Goal: Task Accomplishment & Management: Complete application form

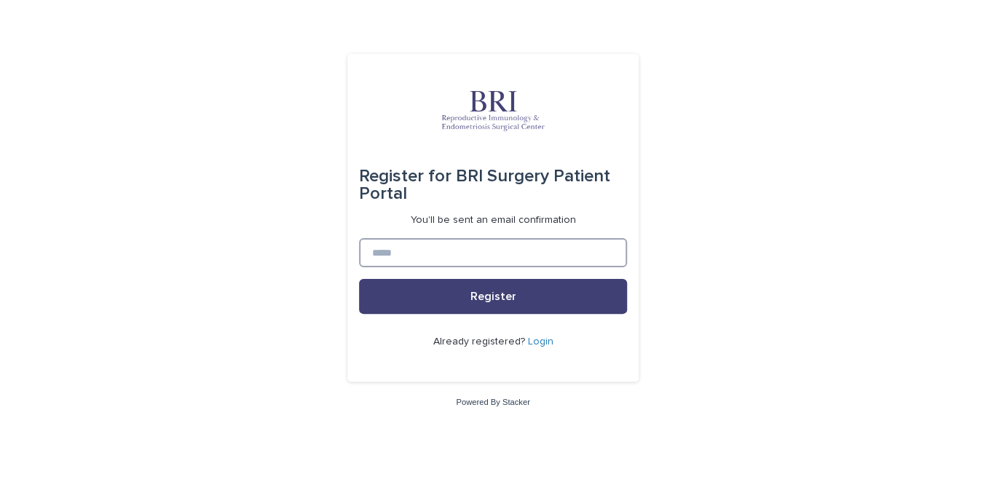
click at [402, 259] on input at bounding box center [493, 252] width 268 height 29
type input "**********"
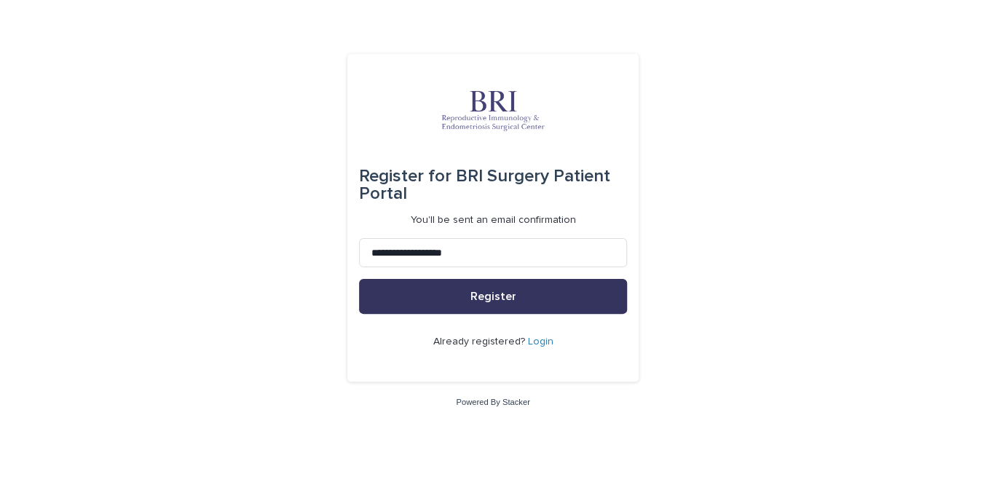
click at [448, 298] on button "Register" at bounding box center [493, 296] width 268 height 35
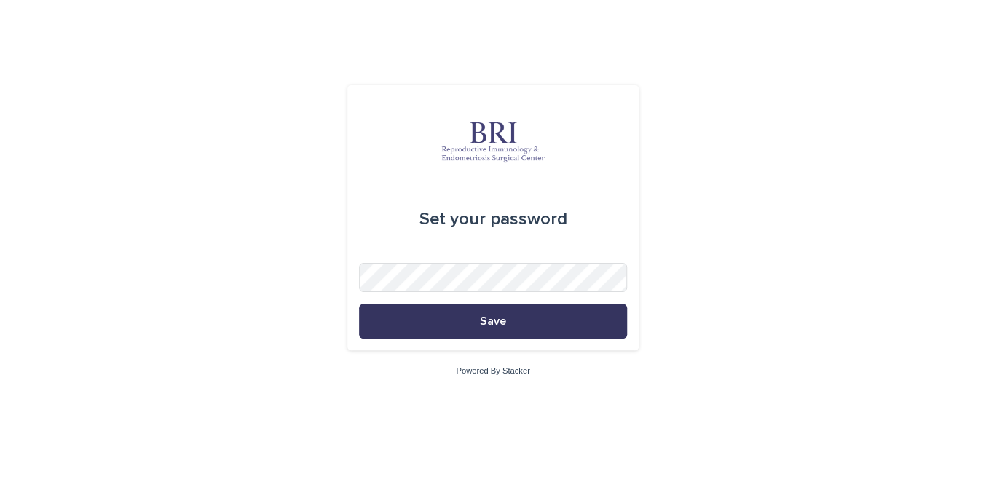
click at [463, 322] on button "Save" at bounding box center [493, 321] width 268 height 35
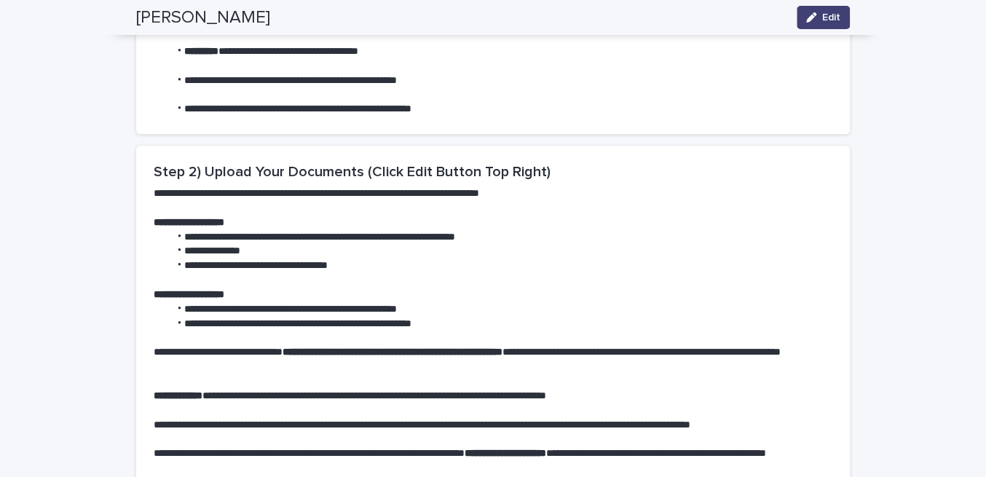
scroll to position [563, 0]
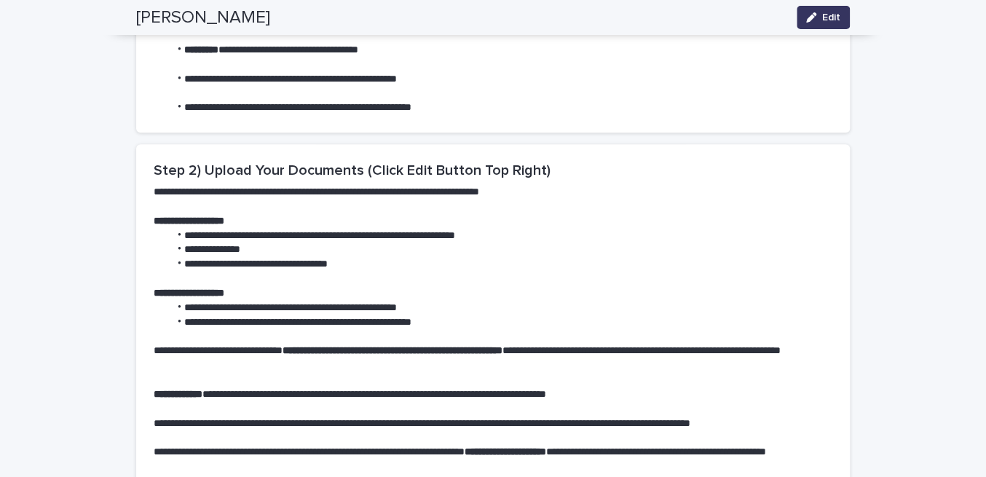
click at [814, 25] on button "Edit" at bounding box center [822, 17] width 53 height 23
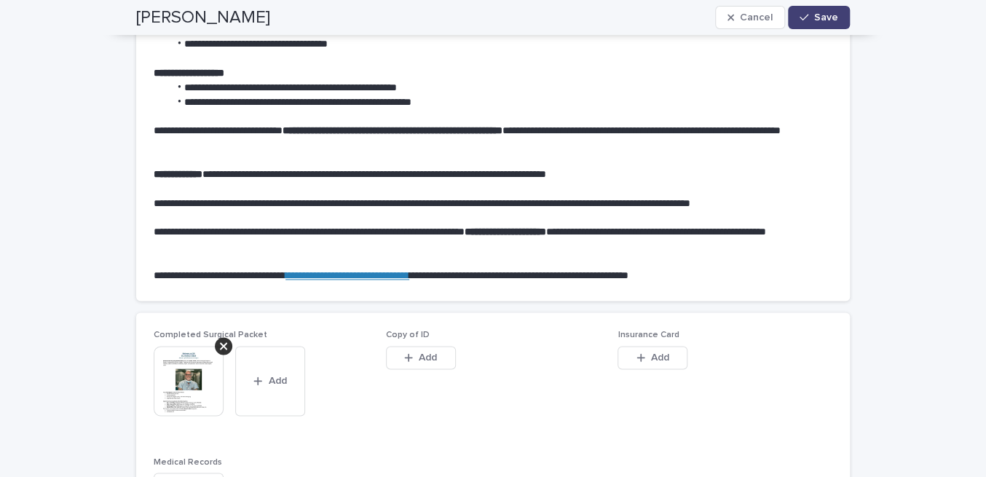
scroll to position [783, 0]
click at [419, 361] on span "Add" at bounding box center [428, 357] width 18 height 10
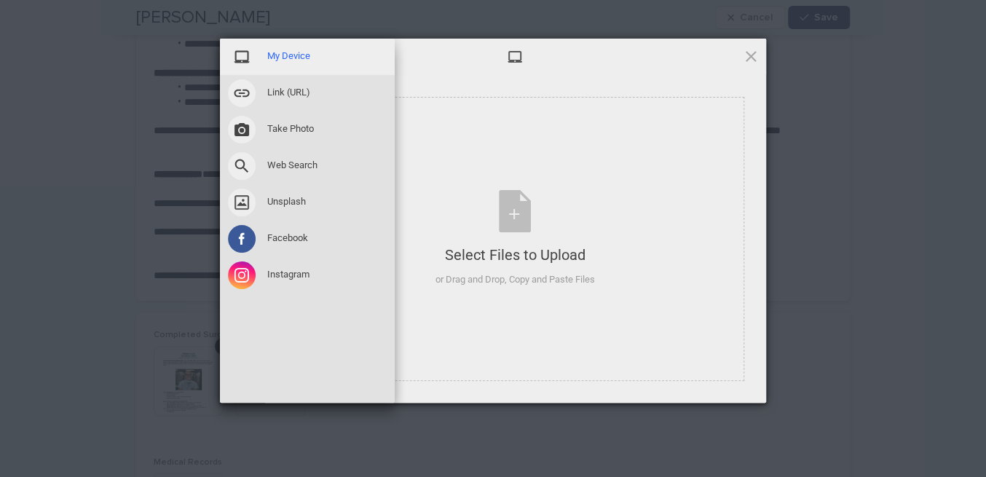
click at [295, 60] on span "My Device" at bounding box center [288, 55] width 43 height 13
click at [298, 51] on span "My Device" at bounding box center [288, 55] width 43 height 13
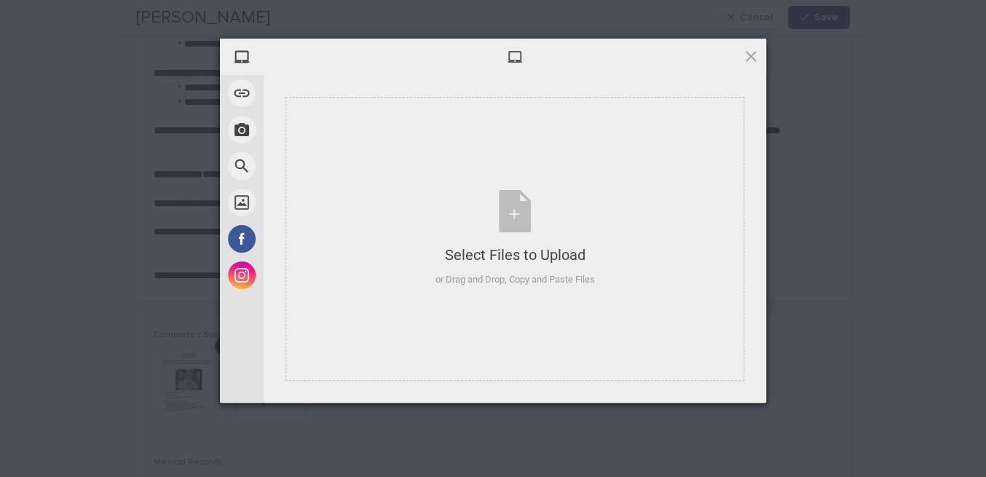
click at [515, 57] on span at bounding box center [515, 57] width 16 height 16
click at [518, 218] on div "Select Files to Upload or Drag and Drop, Copy and Paste Files" at bounding box center [514, 238] width 159 height 97
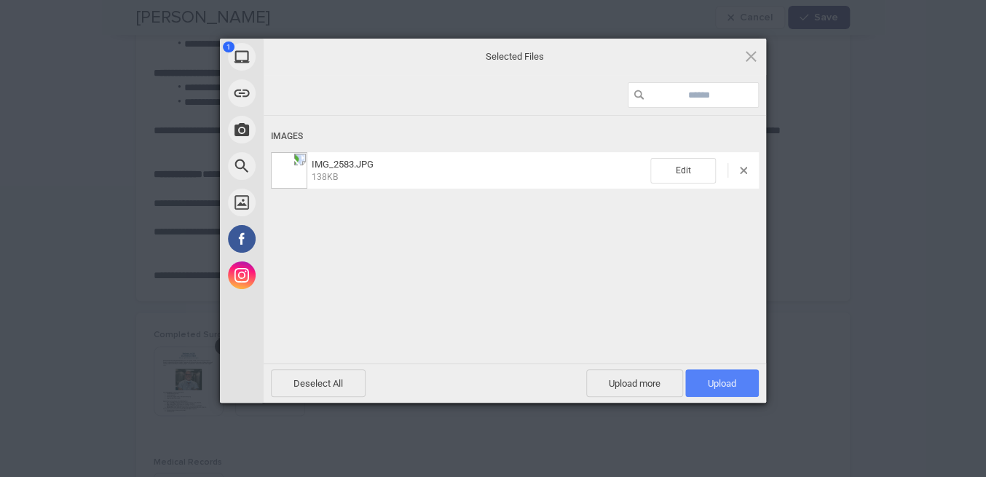
click at [708, 379] on span "Upload 1" at bounding box center [722, 383] width 28 height 11
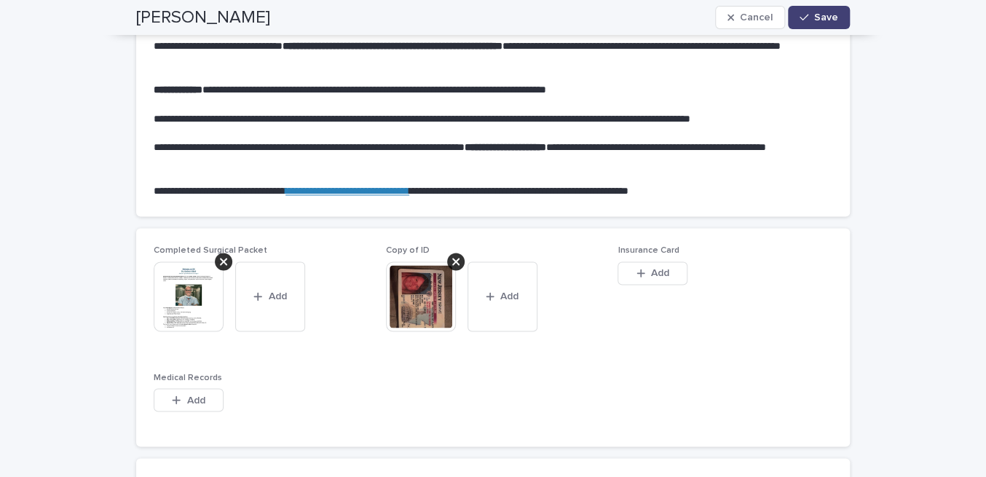
scroll to position [879, 0]
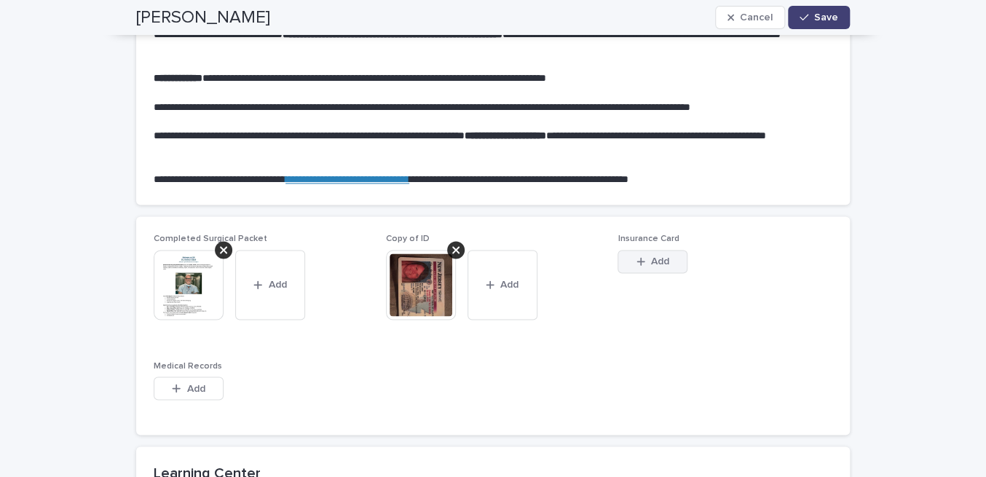
click at [639, 260] on div "button" at bounding box center [643, 261] width 15 height 10
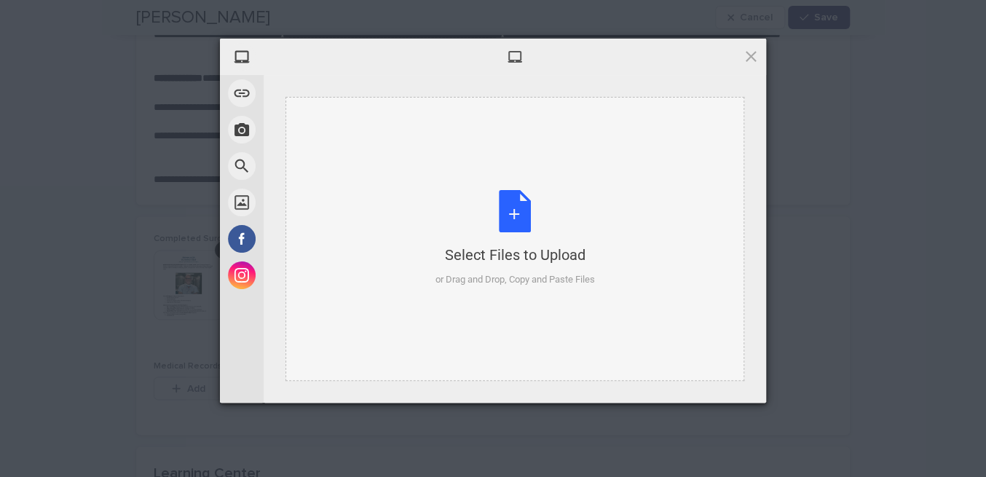
click at [501, 209] on div "Select Files to Upload or Drag and Drop, Copy and Paste Files" at bounding box center [514, 238] width 159 height 97
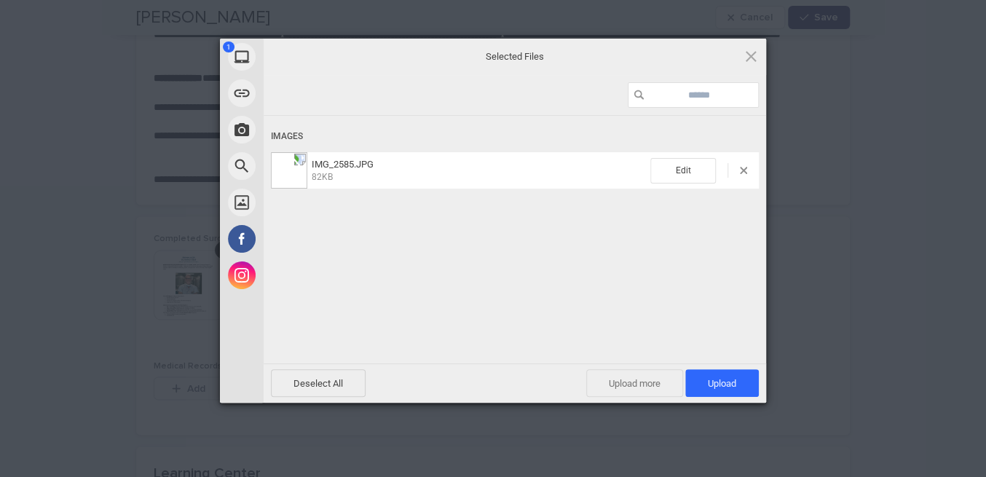
click at [655, 379] on span "Upload more" at bounding box center [634, 383] width 97 height 28
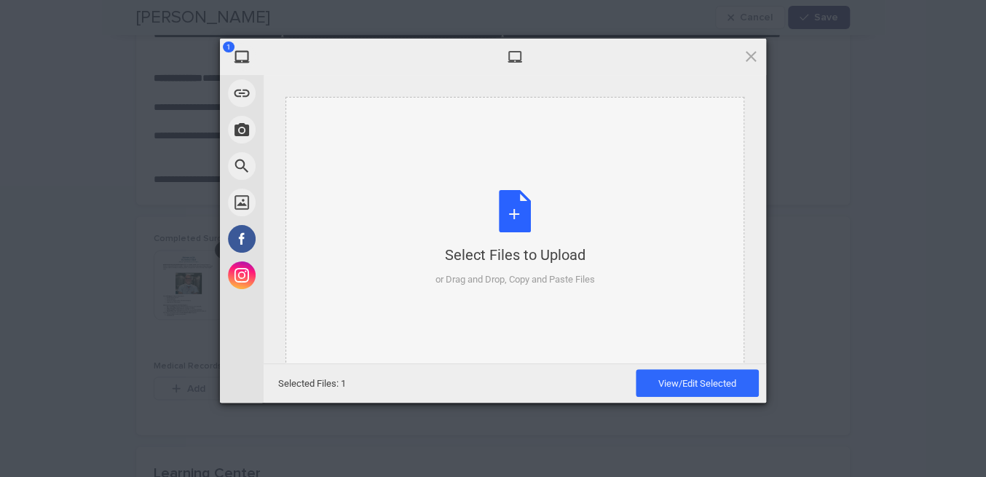
click at [512, 226] on div "Select Files to Upload or Drag and Drop, Copy and Paste Files" at bounding box center [514, 238] width 159 height 97
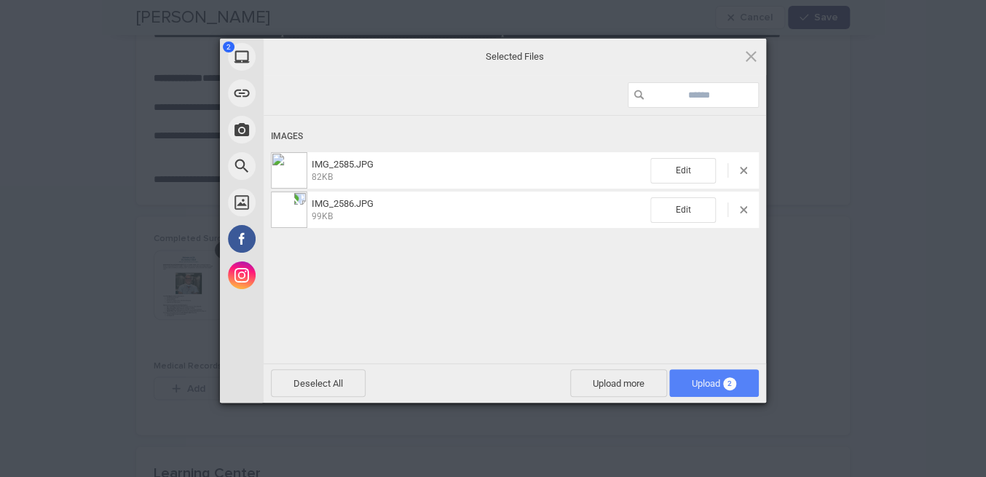
click at [712, 381] on span "Upload 2" at bounding box center [713, 383] width 44 height 11
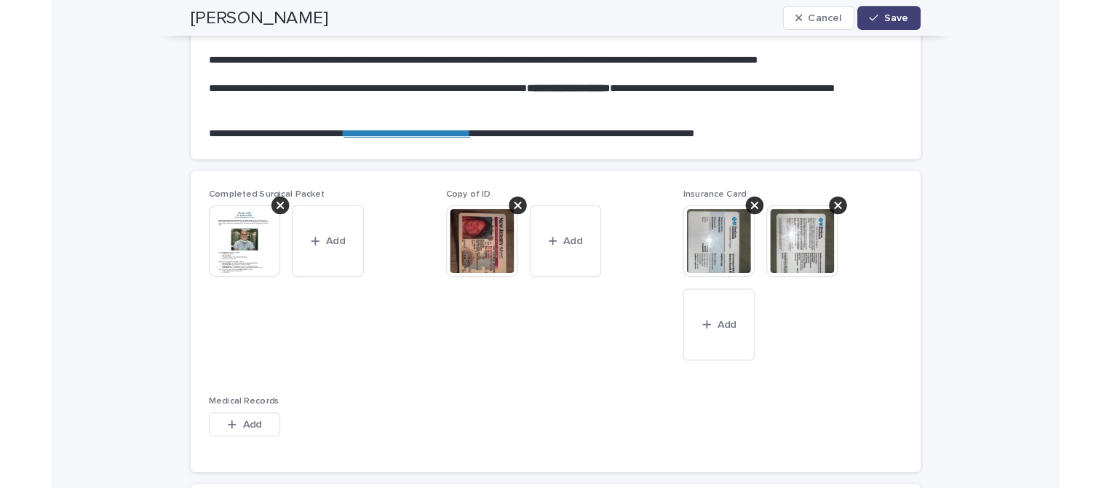
scroll to position [1092, 0]
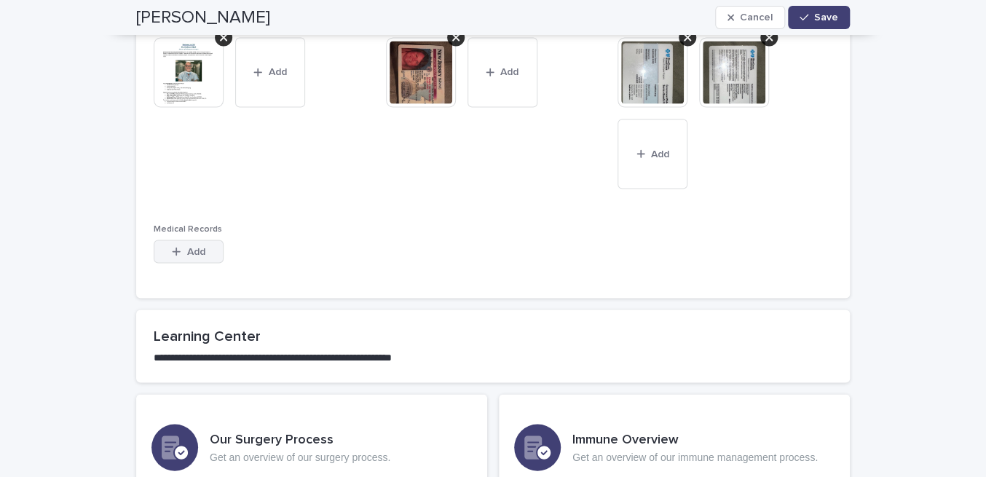
click at [193, 249] on span "Add" at bounding box center [196, 251] width 18 height 10
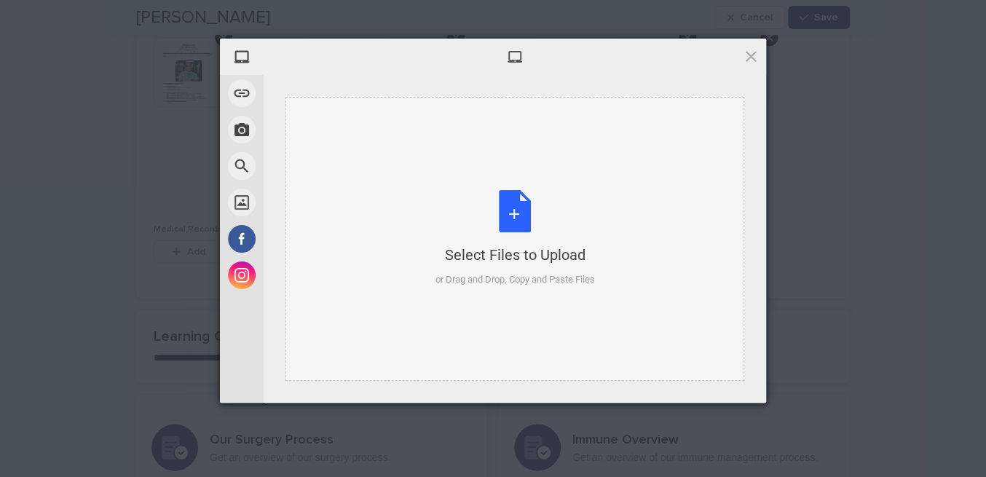
click at [525, 217] on div "Select Files to Upload or Drag and Drop, Copy and Paste Files" at bounding box center [514, 238] width 159 height 97
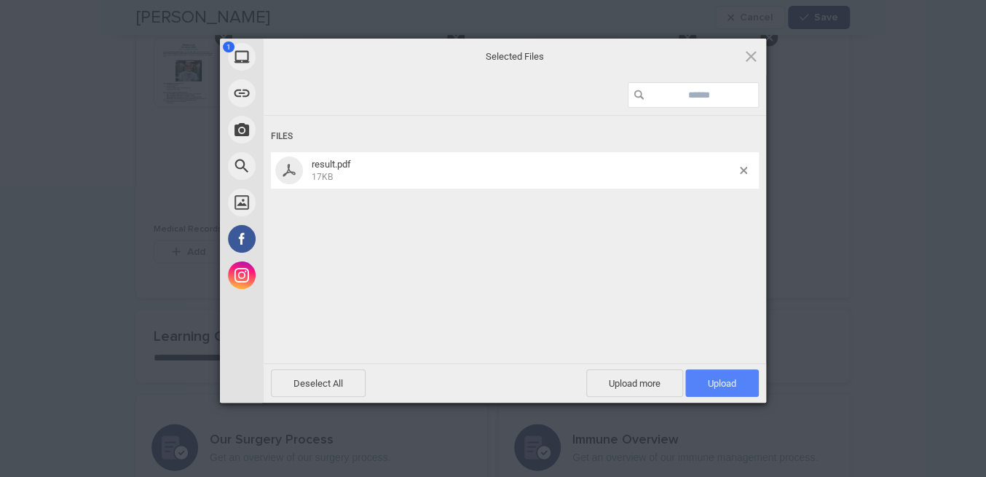
click at [727, 386] on span "Upload 1" at bounding box center [722, 383] width 28 height 11
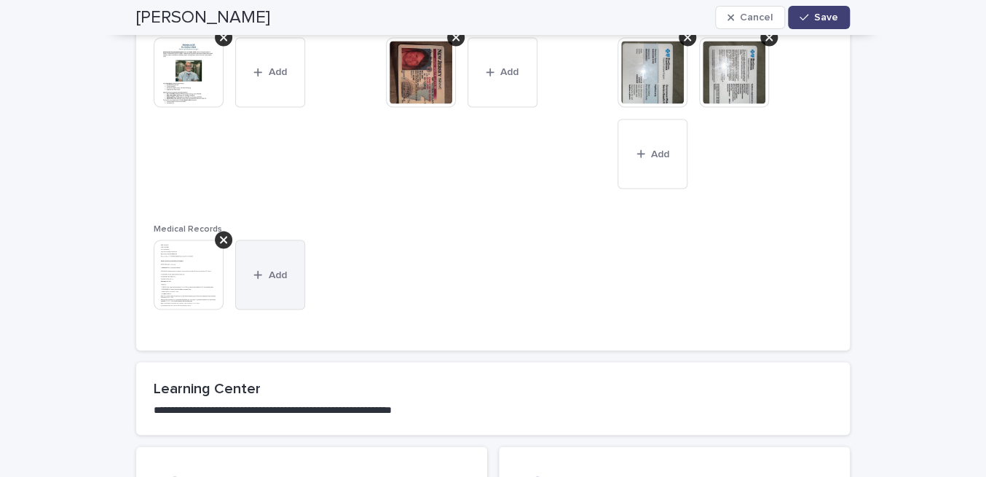
click at [277, 271] on span "Add" at bounding box center [278, 274] width 18 height 10
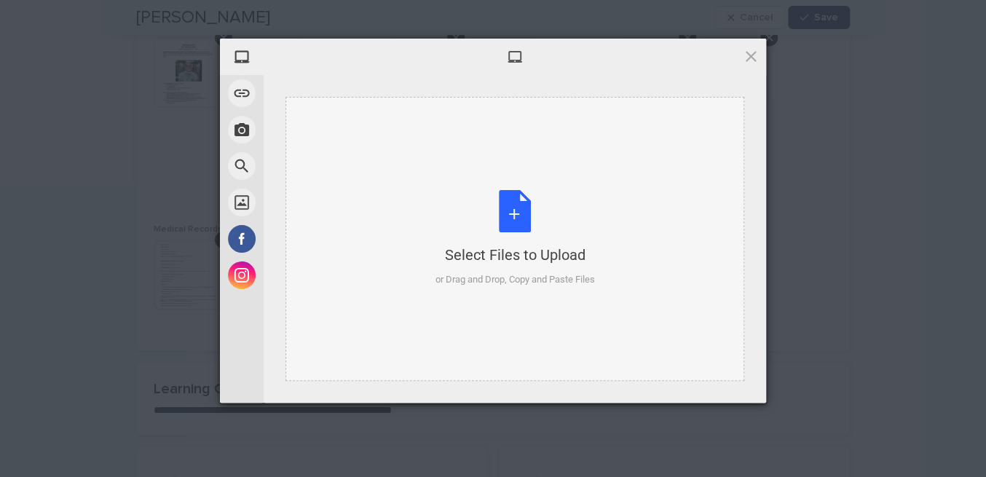
click at [512, 220] on div "Select Files to Upload or Drag and Drop, Copy and Paste Files" at bounding box center [514, 238] width 159 height 97
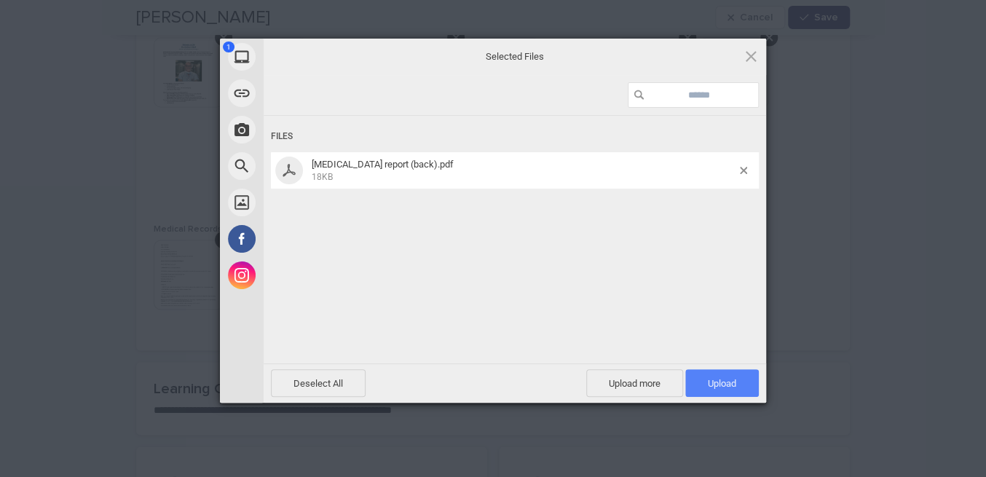
click at [737, 389] on span "Upload 1" at bounding box center [722, 383] width 74 height 28
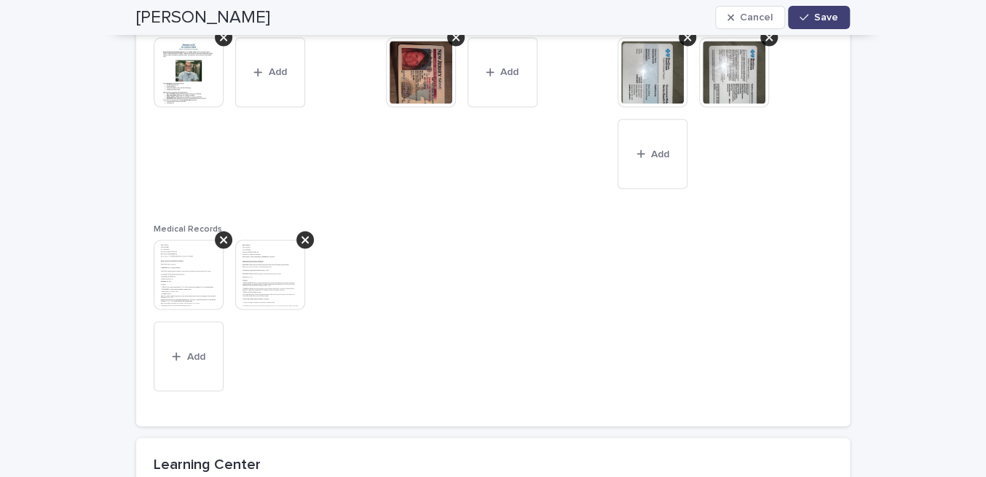
click at [189, 266] on img at bounding box center [189, 274] width 70 height 70
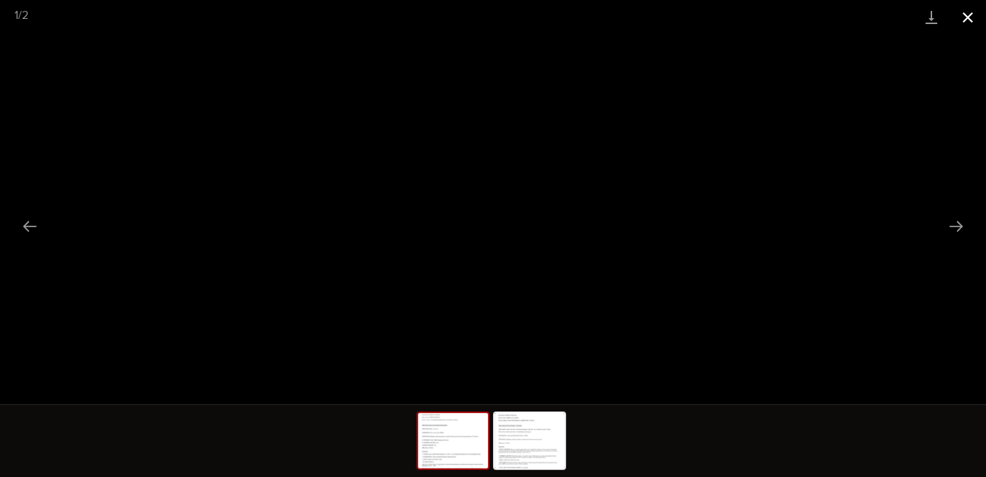
click at [972, 26] on button "Close gallery" at bounding box center [967, 17] width 36 height 34
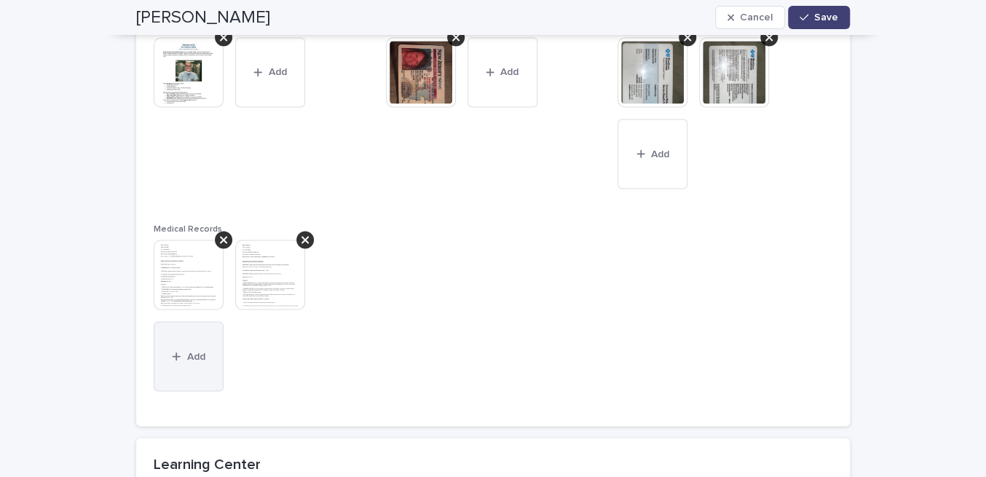
click at [189, 354] on span "Add" at bounding box center [196, 356] width 18 height 10
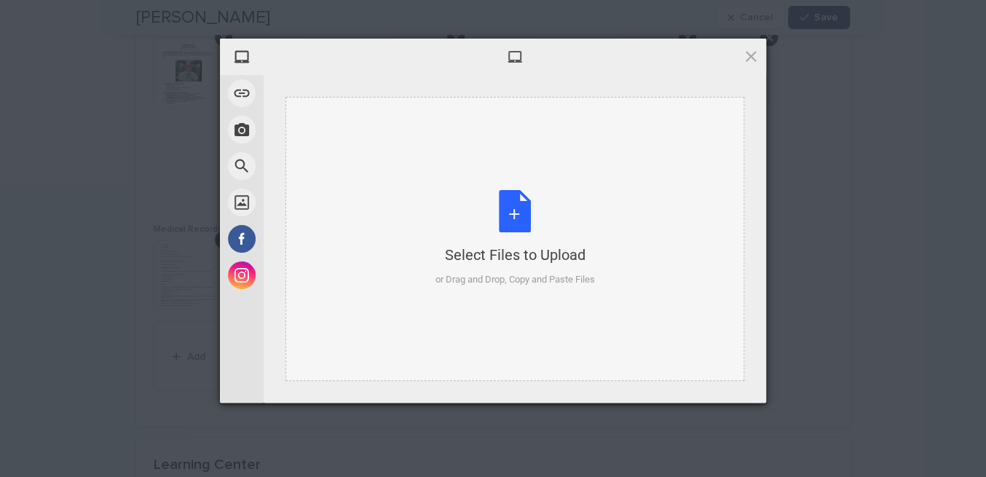
click at [512, 226] on div "Select Files to Upload or Drag and Drop, Copy and Paste Files" at bounding box center [514, 238] width 159 height 97
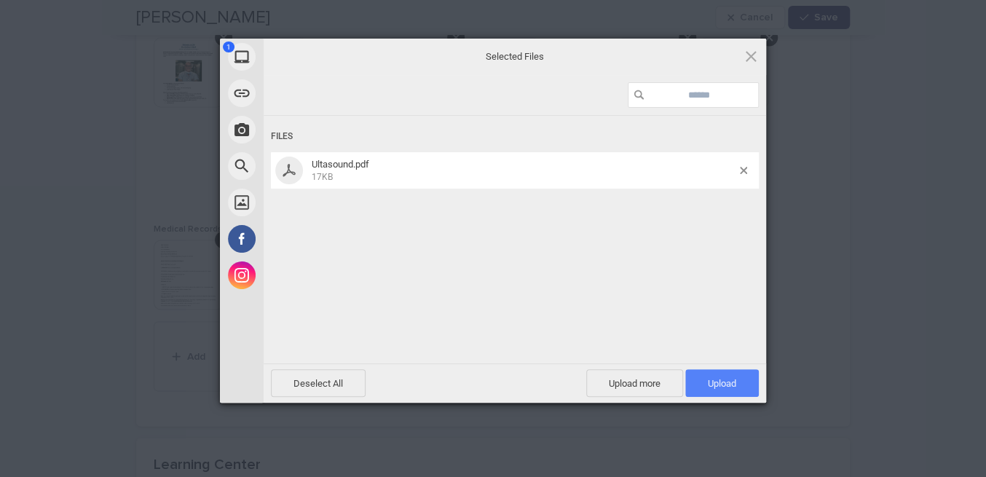
click at [725, 383] on span "Upload 1" at bounding box center [722, 383] width 28 height 11
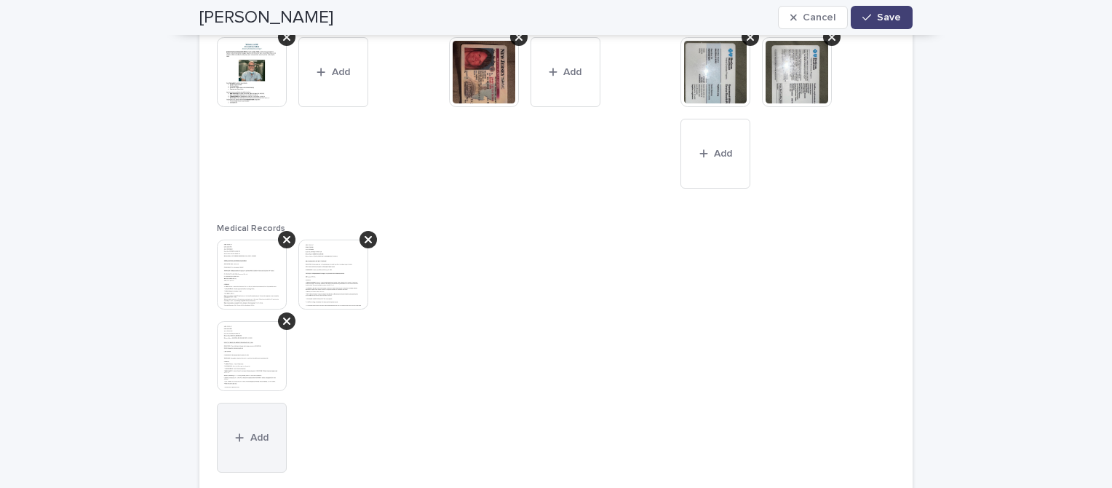
click at [267, 439] on button "Add" at bounding box center [252, 438] width 70 height 70
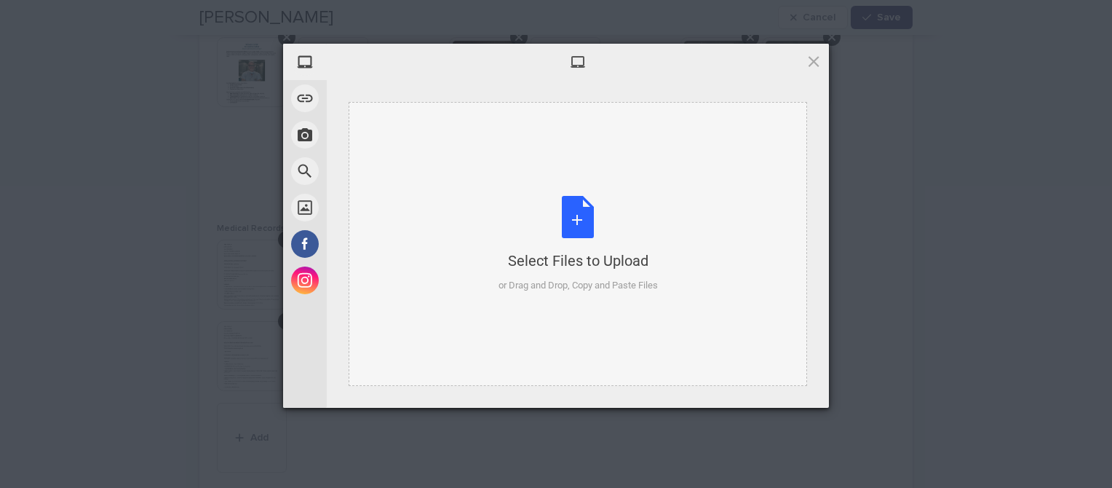
click at [600, 219] on div "Select Files to Upload or Drag and Drop, Copy and Paste Files" at bounding box center [578, 244] width 159 height 97
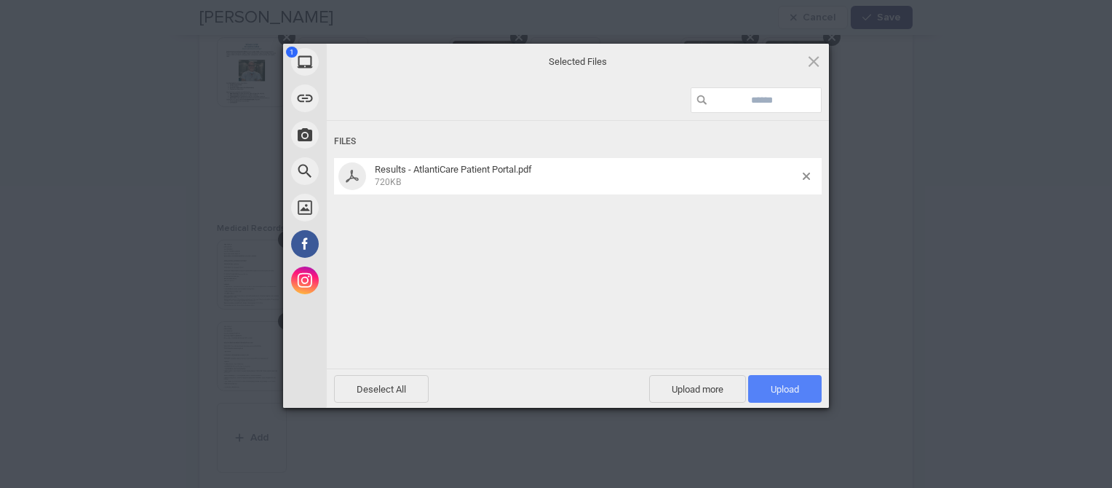
click at [801, 397] on span "Upload 1" at bounding box center [785, 389] width 74 height 28
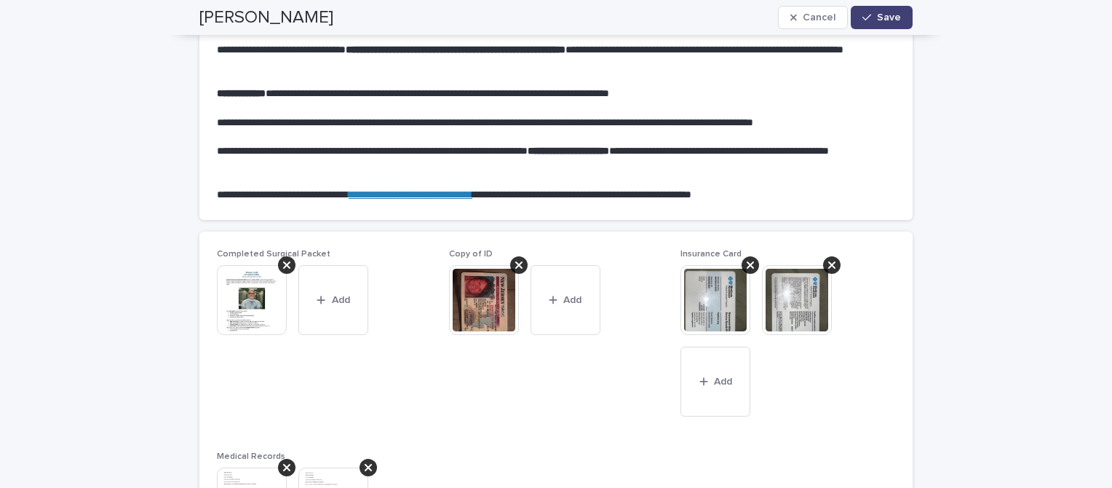
scroll to position [859, 0]
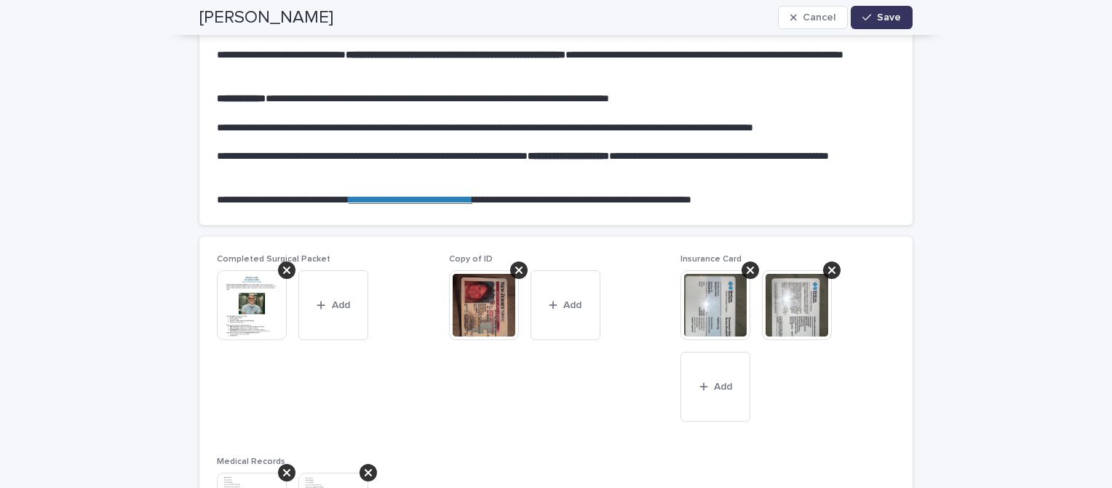
click at [881, 20] on span "Save" at bounding box center [889, 17] width 24 height 10
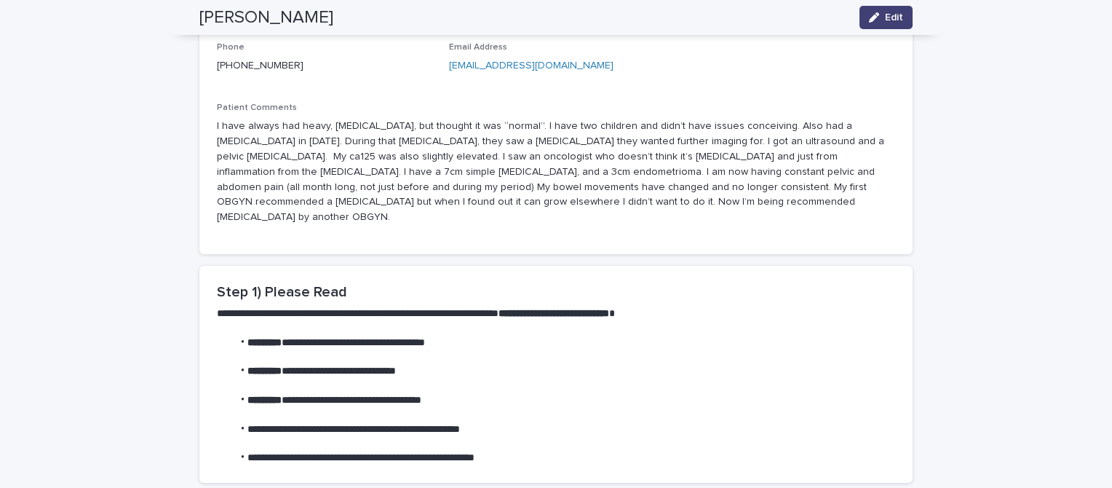
scroll to position [0, 0]
